Goal: Use online tool/utility: Utilize a website feature to perform a specific function

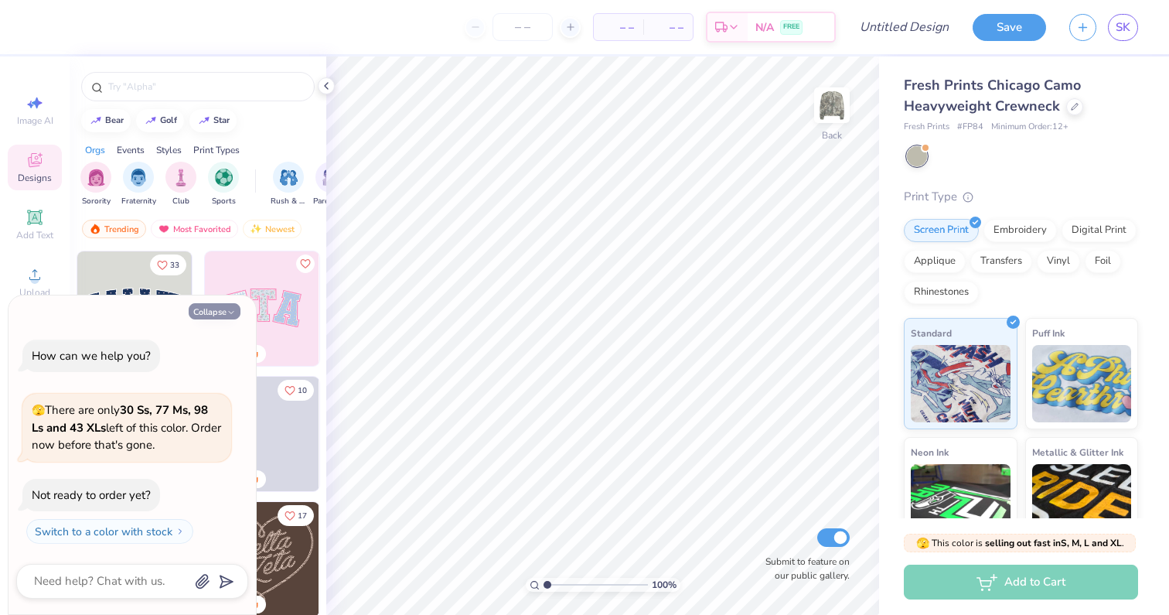
click at [220, 309] on button "Collapse" at bounding box center [215, 311] width 52 height 16
type textarea "x"
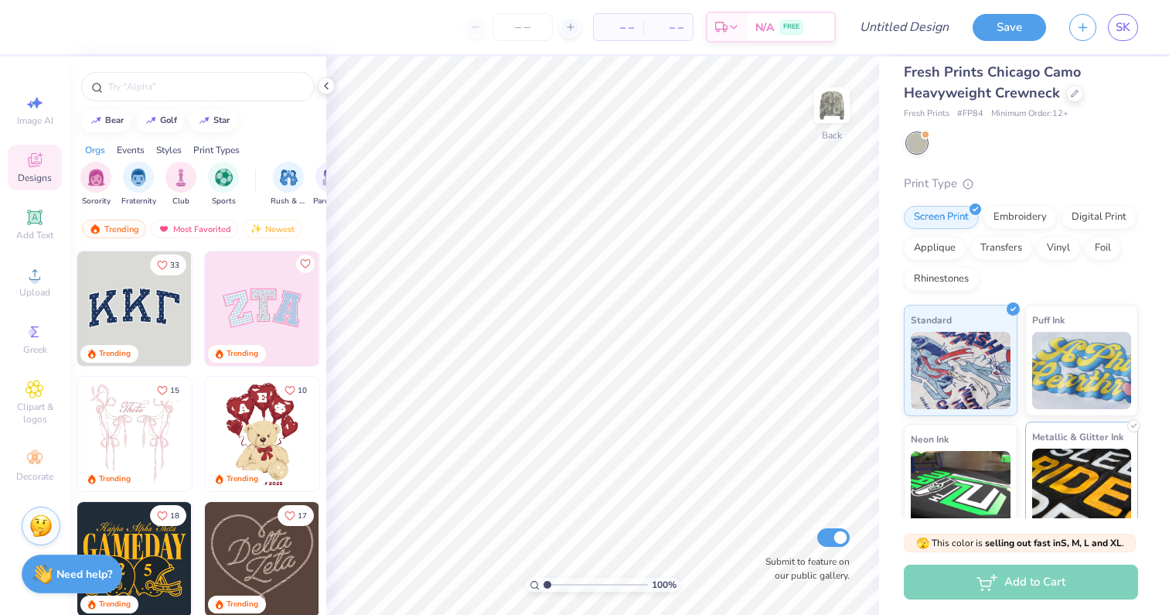
scroll to position [2, 0]
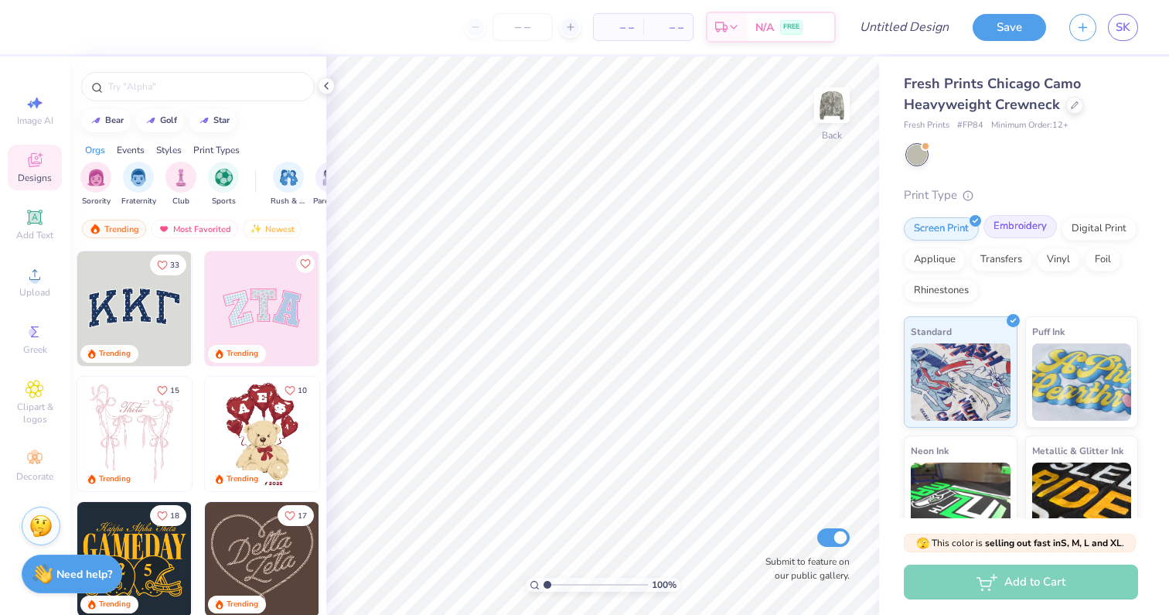
click at [1026, 220] on div "Embroidery" at bounding box center [1020, 226] width 73 height 23
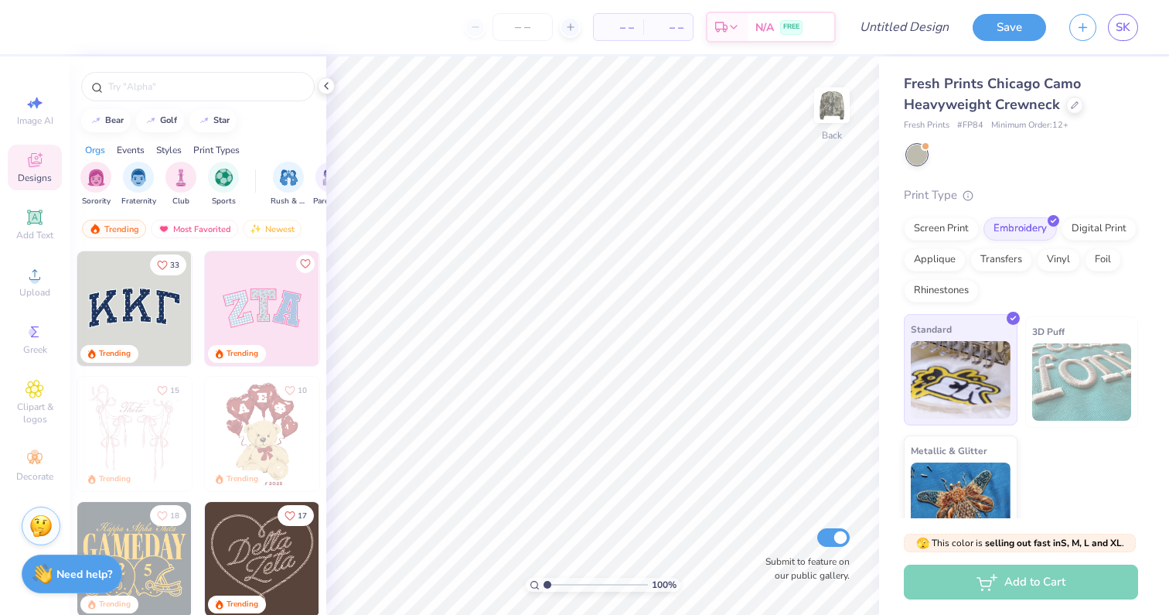
scroll to position [30, 0]
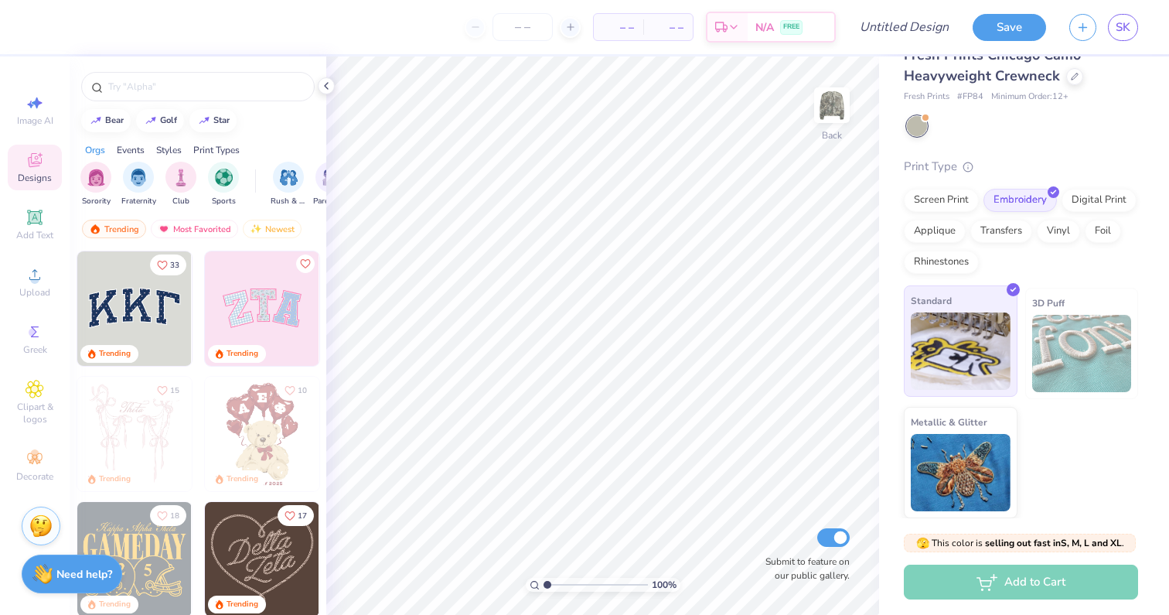
click at [953, 348] on img at bounding box center [961, 350] width 100 height 77
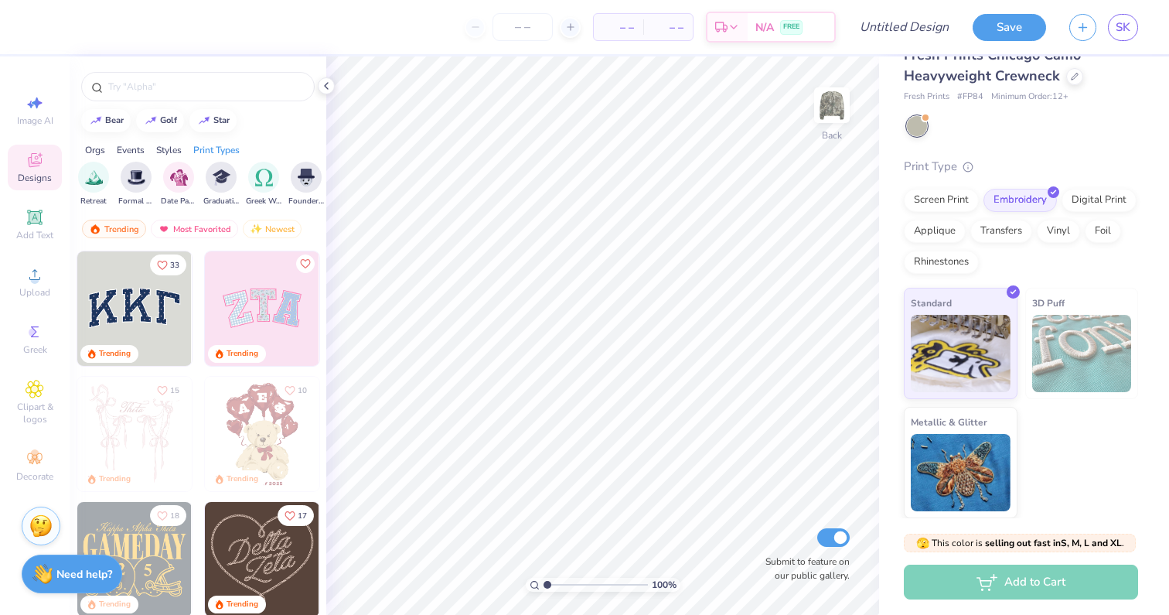
scroll to position [0, 0]
click at [187, 88] on input "text" at bounding box center [206, 86] width 198 height 15
type input "college"
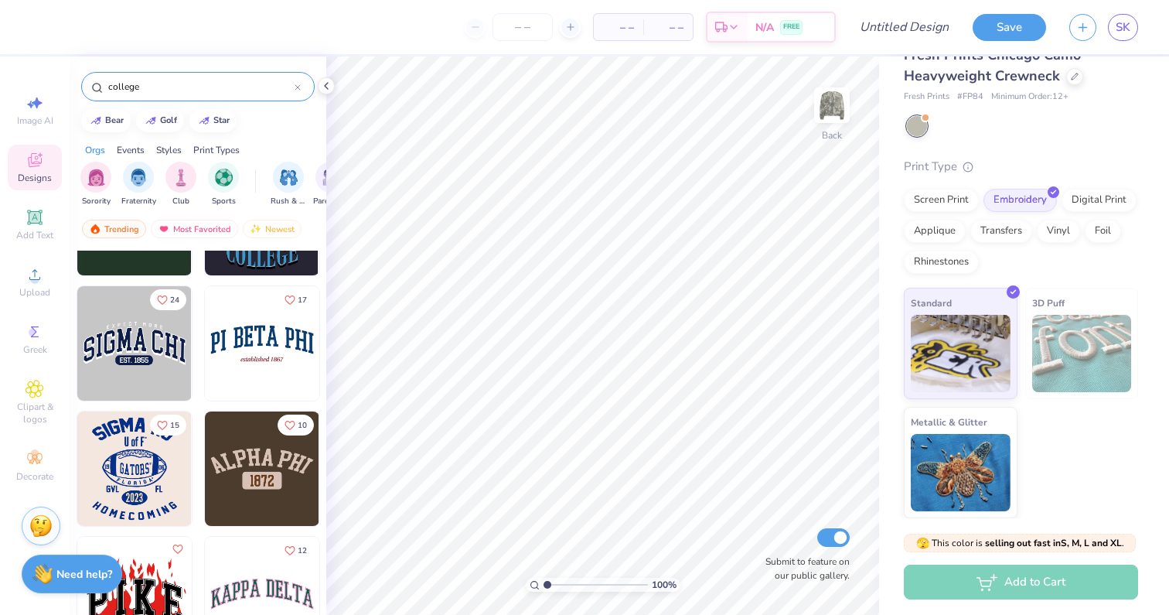
scroll to position [347, 0]
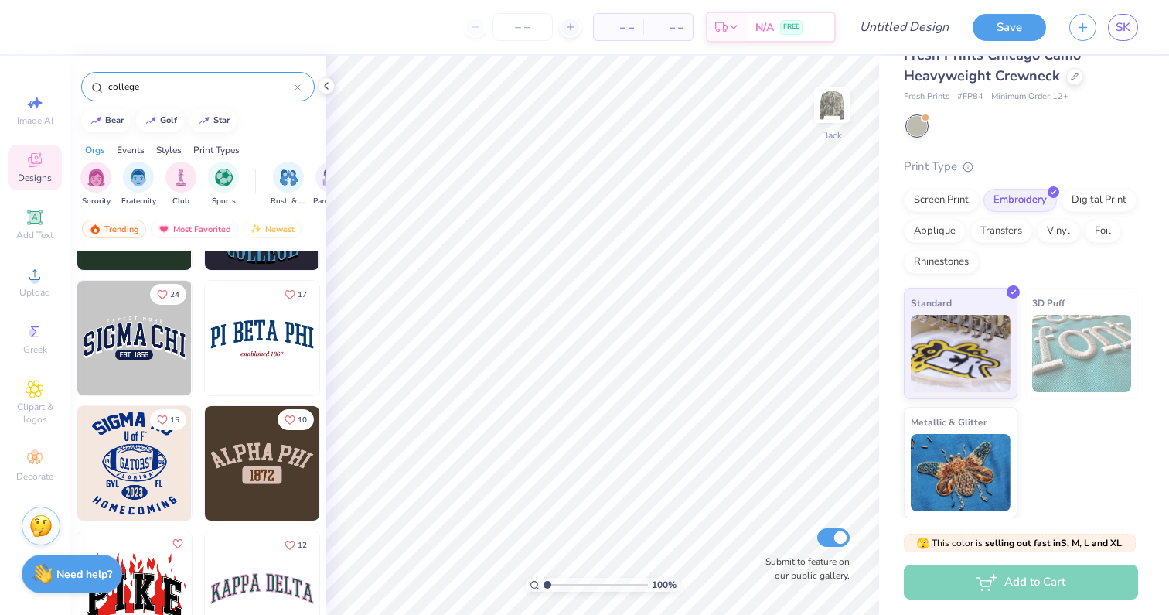
click at [140, 340] on img at bounding box center [134, 338] width 114 height 114
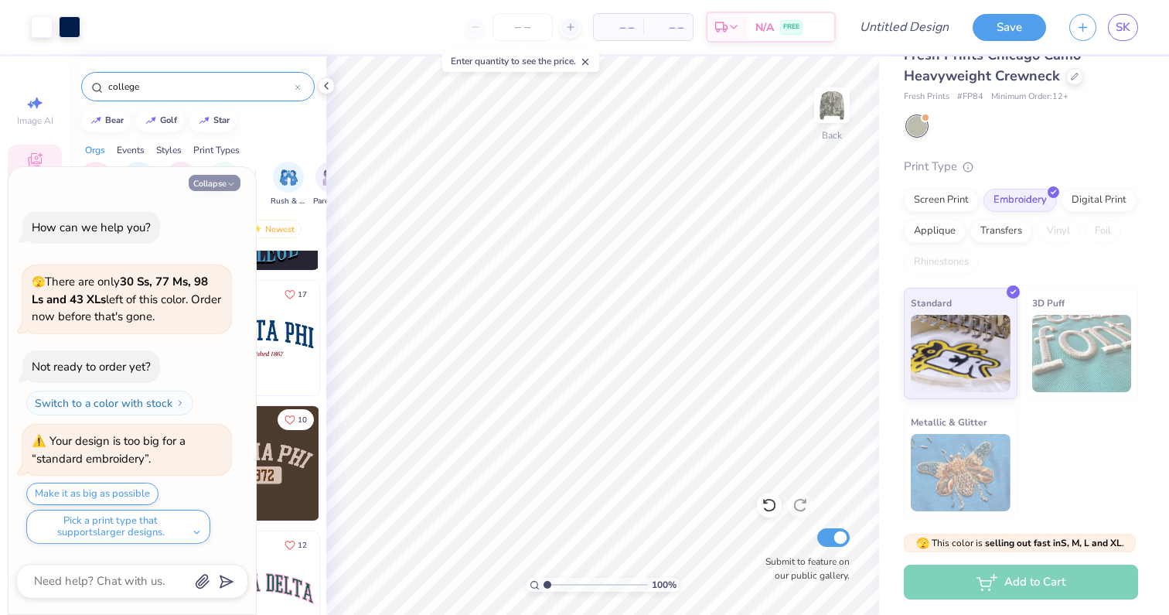
click at [238, 179] on button "Collapse" at bounding box center [215, 183] width 52 height 16
type textarea "x"
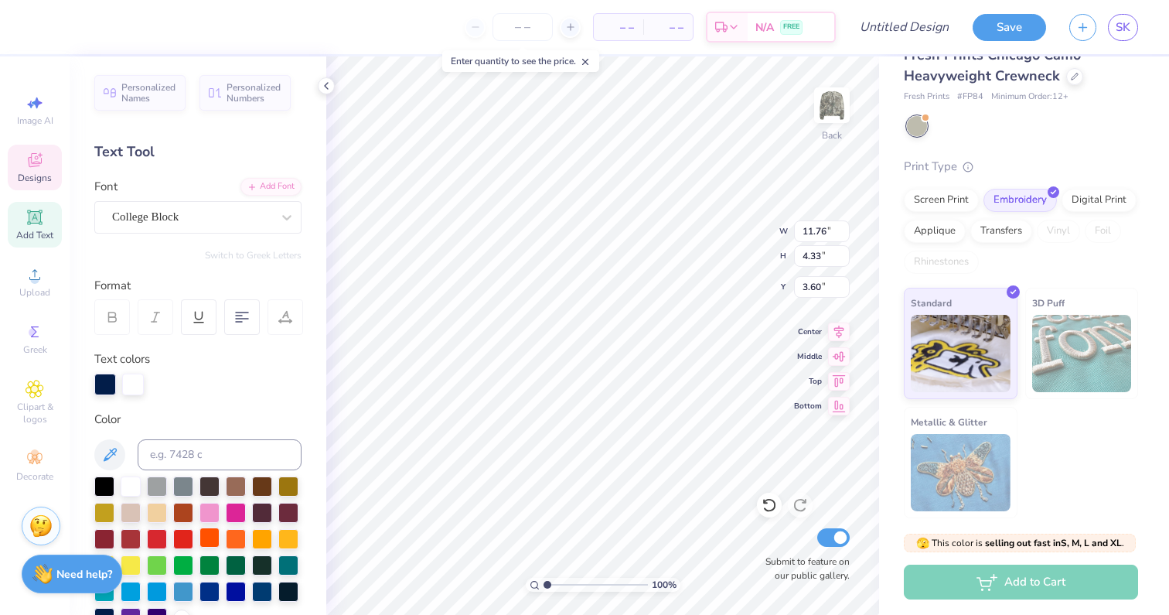
click at [204, 539] on div at bounding box center [210, 538] width 20 height 20
click at [128, 384] on div at bounding box center [133, 383] width 22 height 22
type textarea "ALPINE"
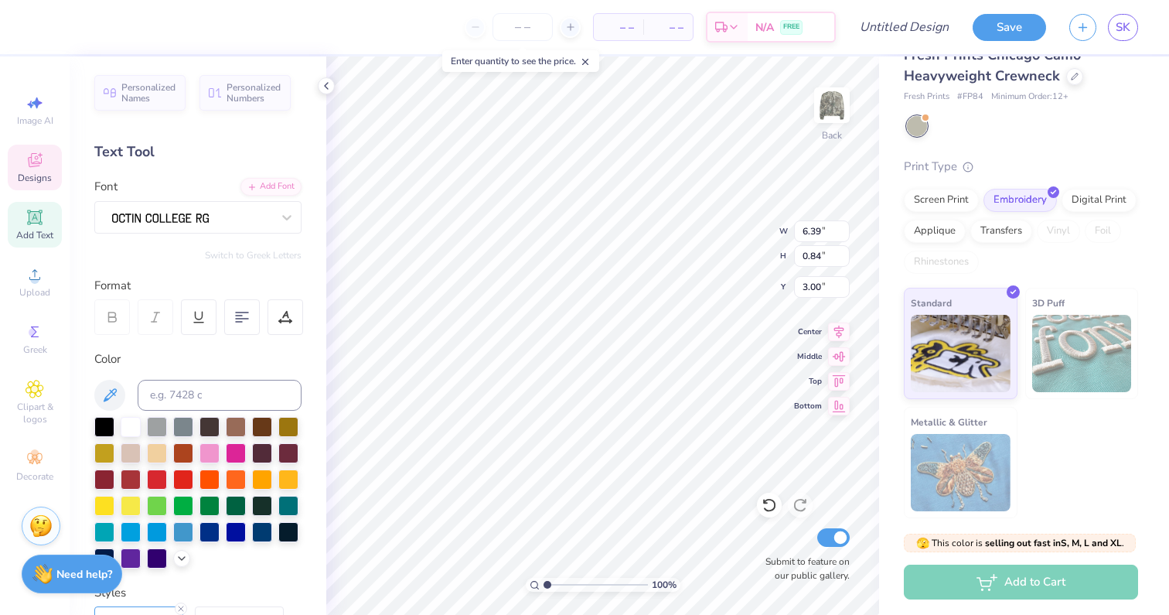
scroll to position [0, 0]
type input "11.77"
type input "4.33"
type input "3.60"
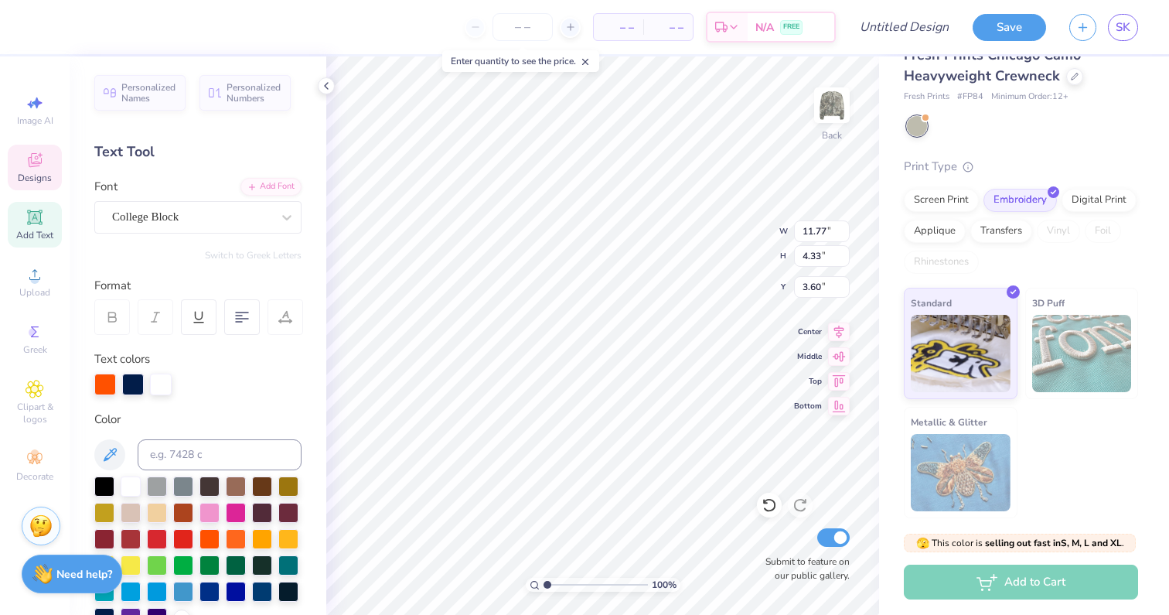
scroll to position [0, 1]
type input "2.73"
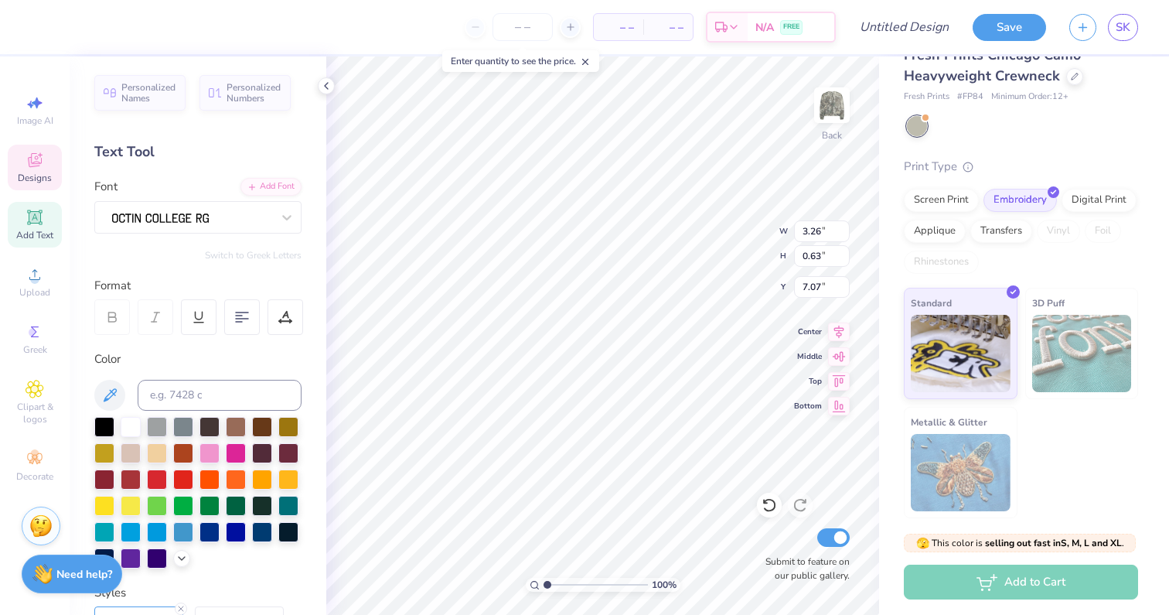
type input "4.29"
type input "1.10"
type input "6.82"
type input "3.26"
type input "0.63"
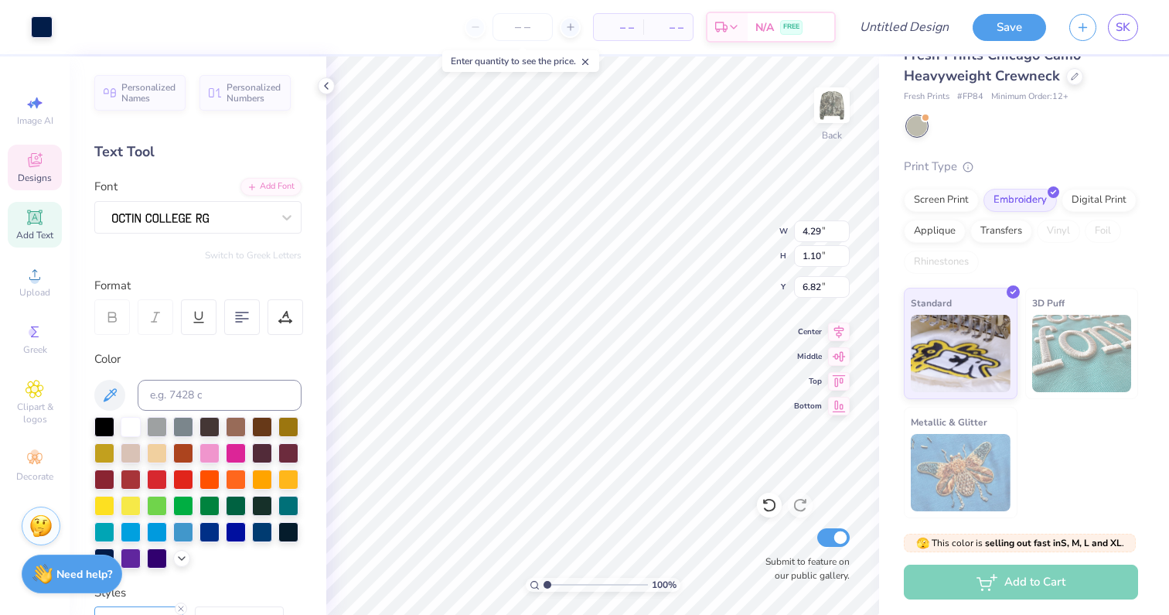
type input "7.07"
type textarea "EST. 1928"
click at [211, 480] on div at bounding box center [210, 478] width 20 height 20
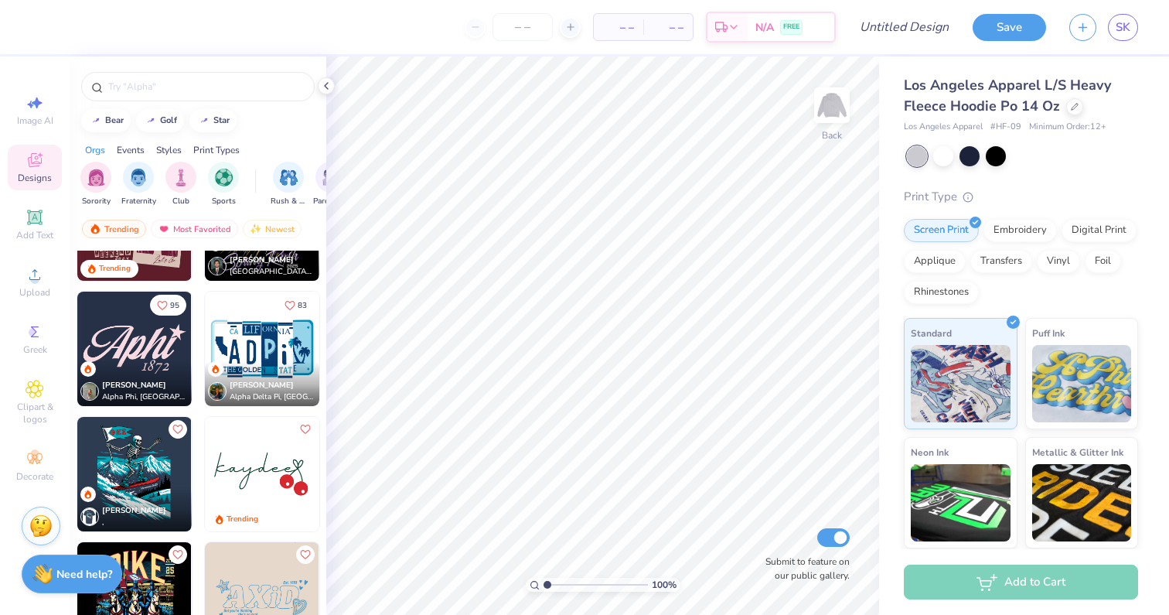
scroll to position [2227, 0]
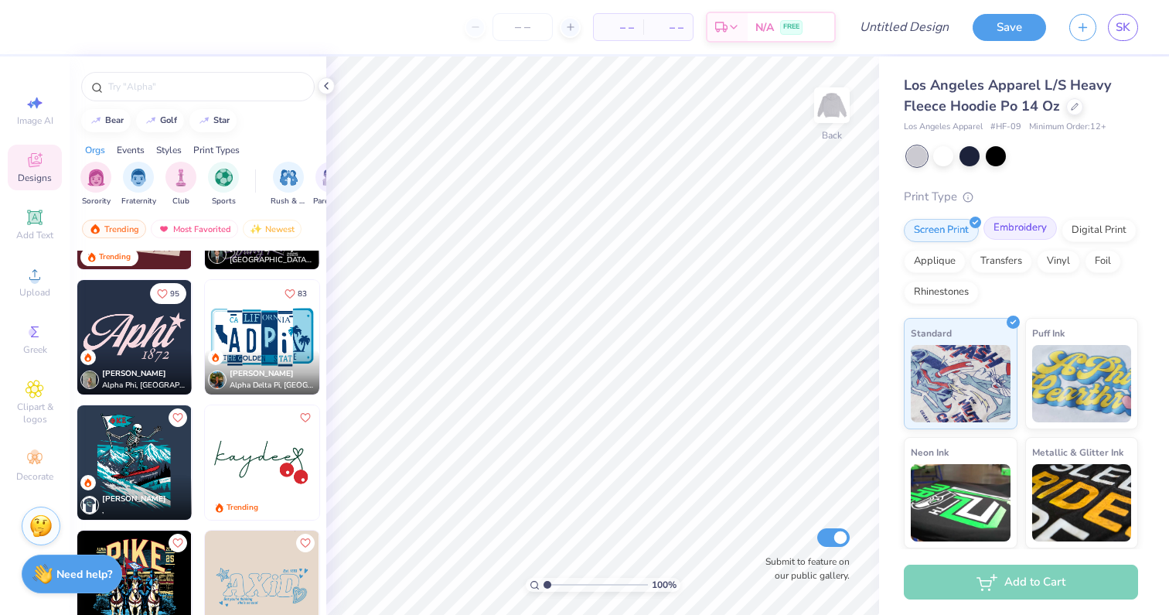
click at [1016, 230] on div "Embroidery" at bounding box center [1020, 228] width 73 height 23
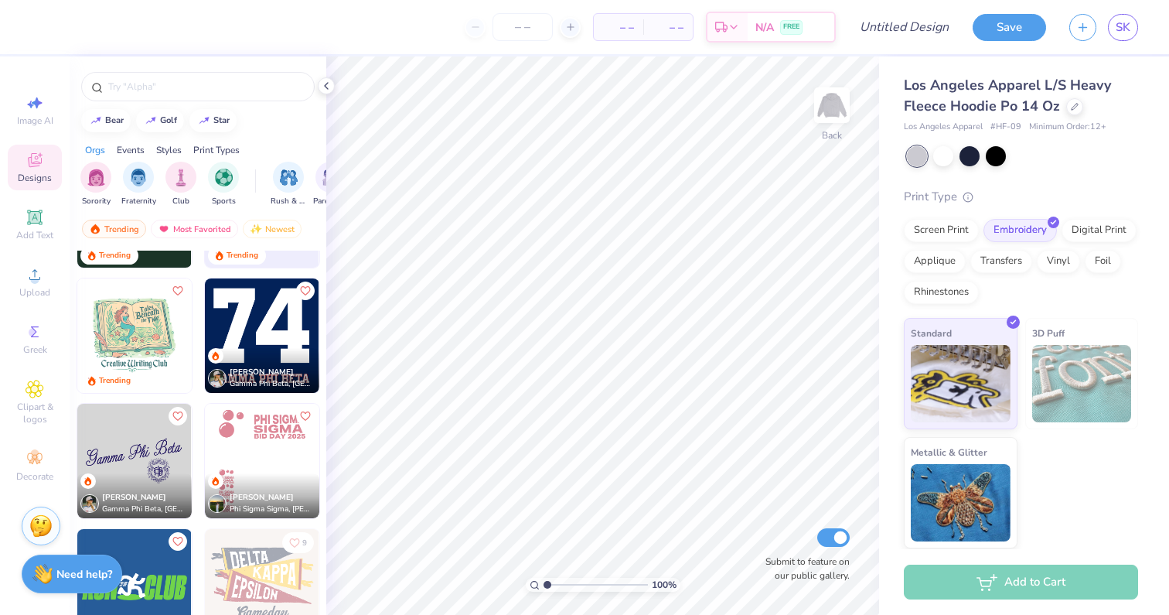
scroll to position [3232, 0]
click at [193, 74] on div at bounding box center [198, 86] width 234 height 29
click at [193, 80] on input "text" at bounding box center [206, 86] width 198 height 15
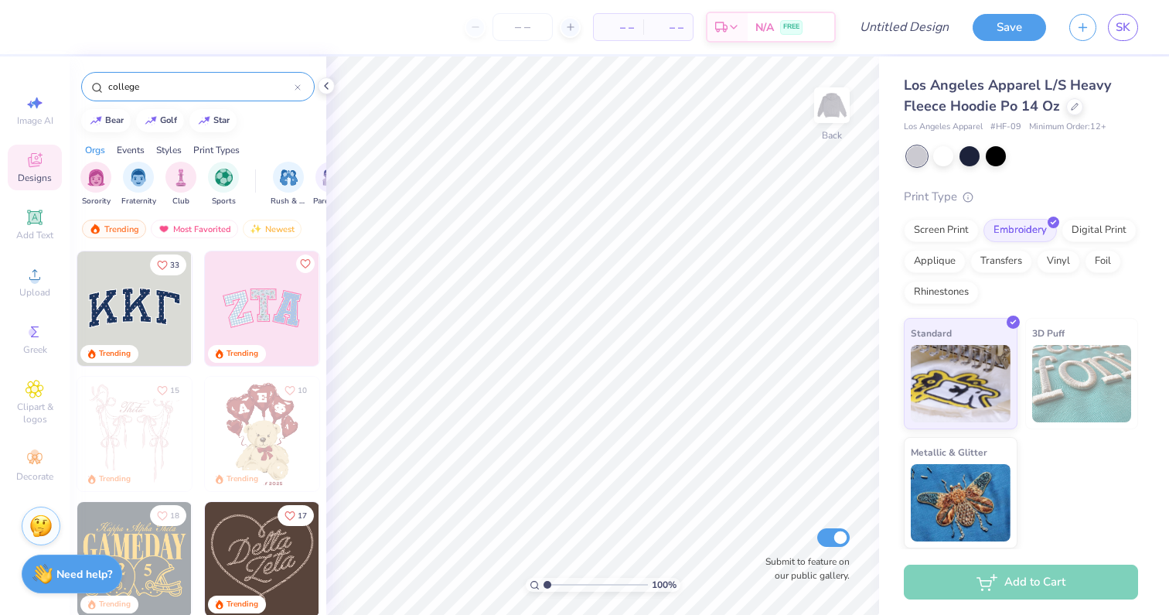
type input "college"
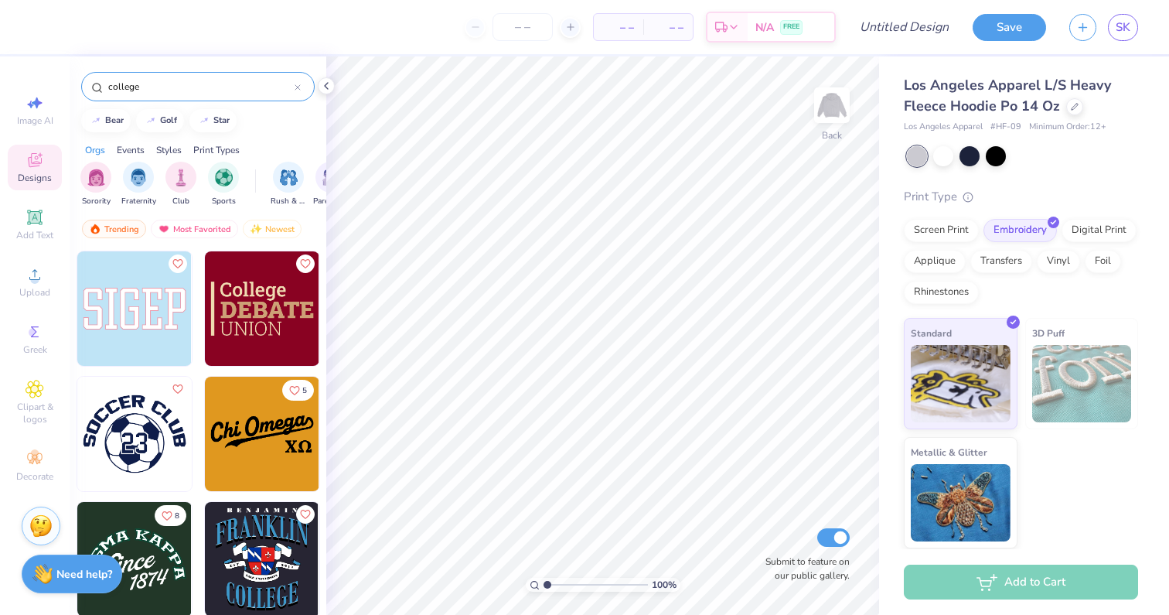
drag, startPoint x: 150, startPoint y: 89, endPoint x: 121, endPoint y: 89, distance: 29.4
click at [121, 89] on input "college" at bounding box center [201, 86] width 188 height 15
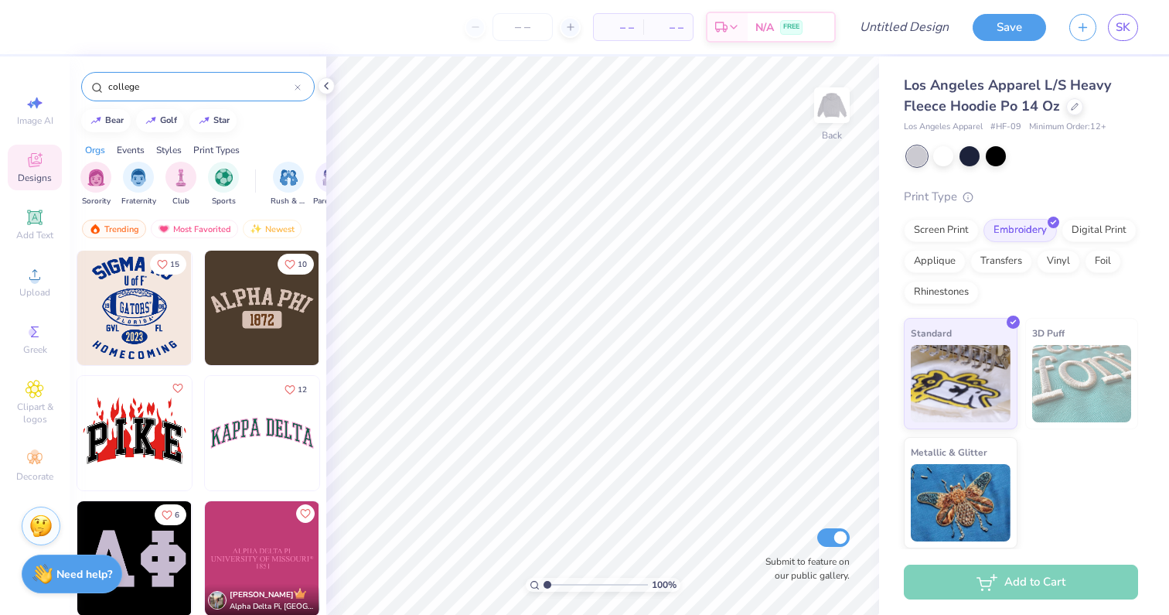
scroll to position [536, 0]
